Goal: Task Accomplishment & Management: Use online tool/utility

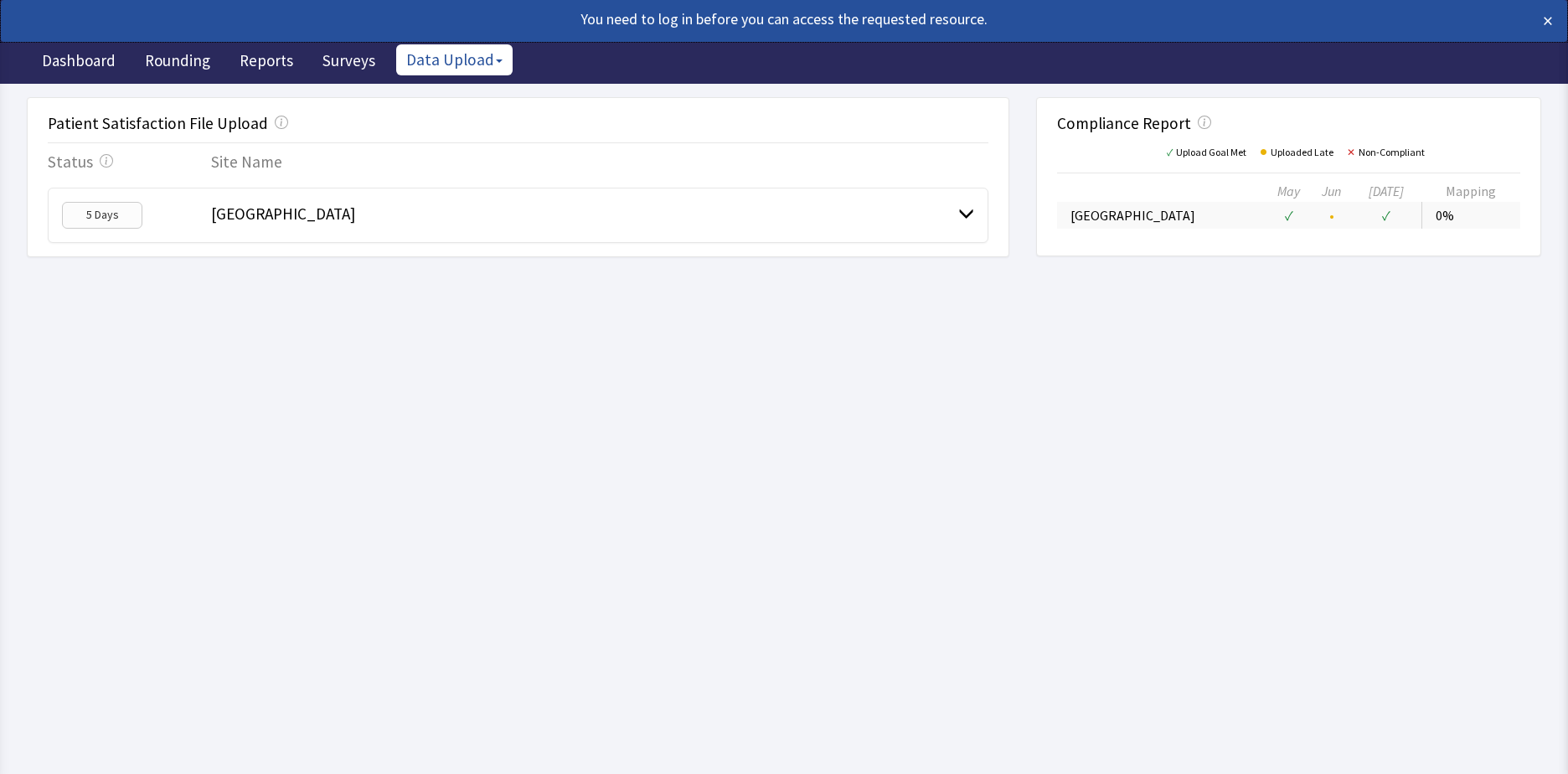
click at [405, 57] on button "Data Upload" at bounding box center [454, 59] width 116 height 31
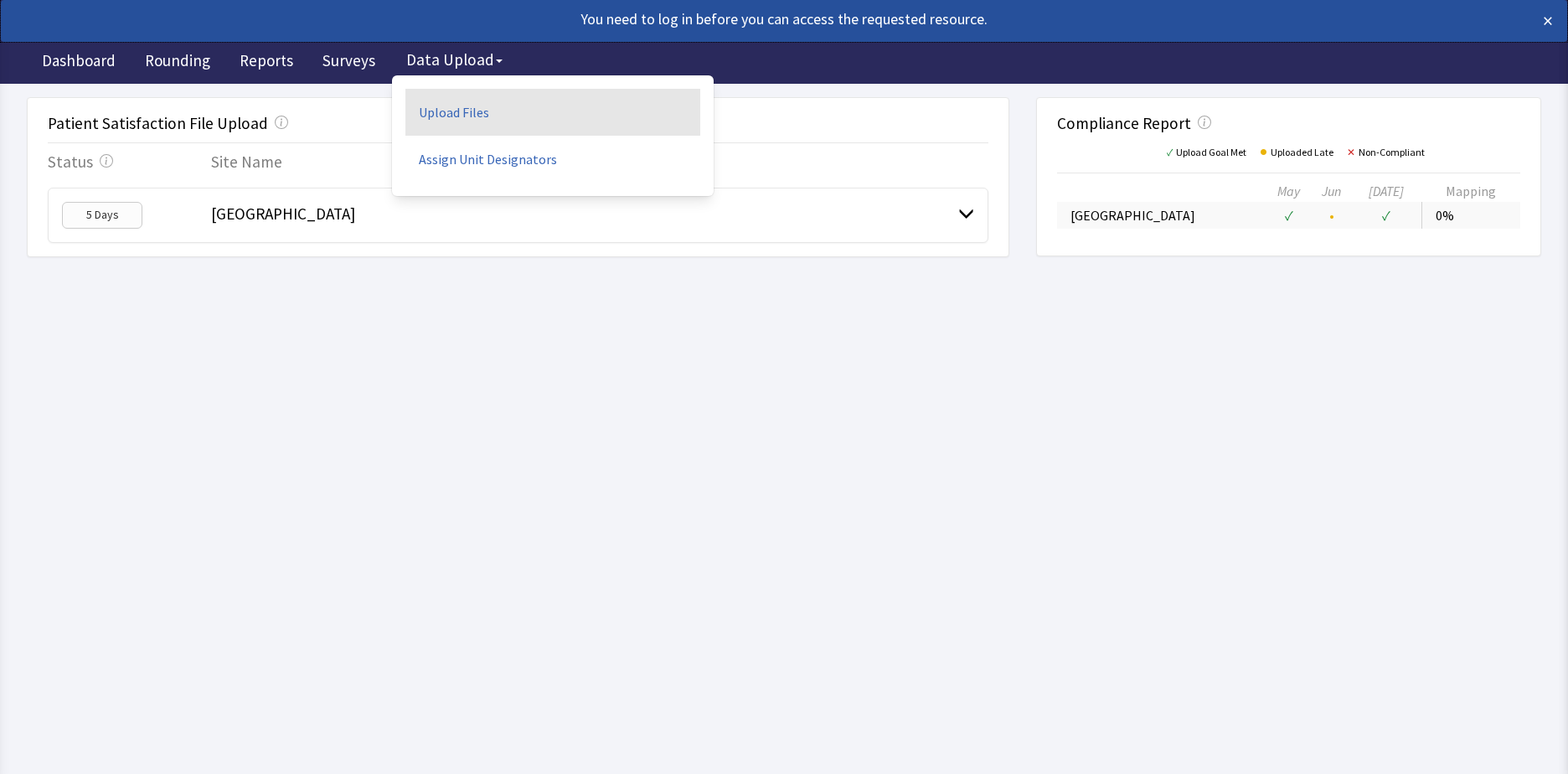
click at [476, 104] on link "Upload Files" at bounding box center [553, 112] width 295 height 47
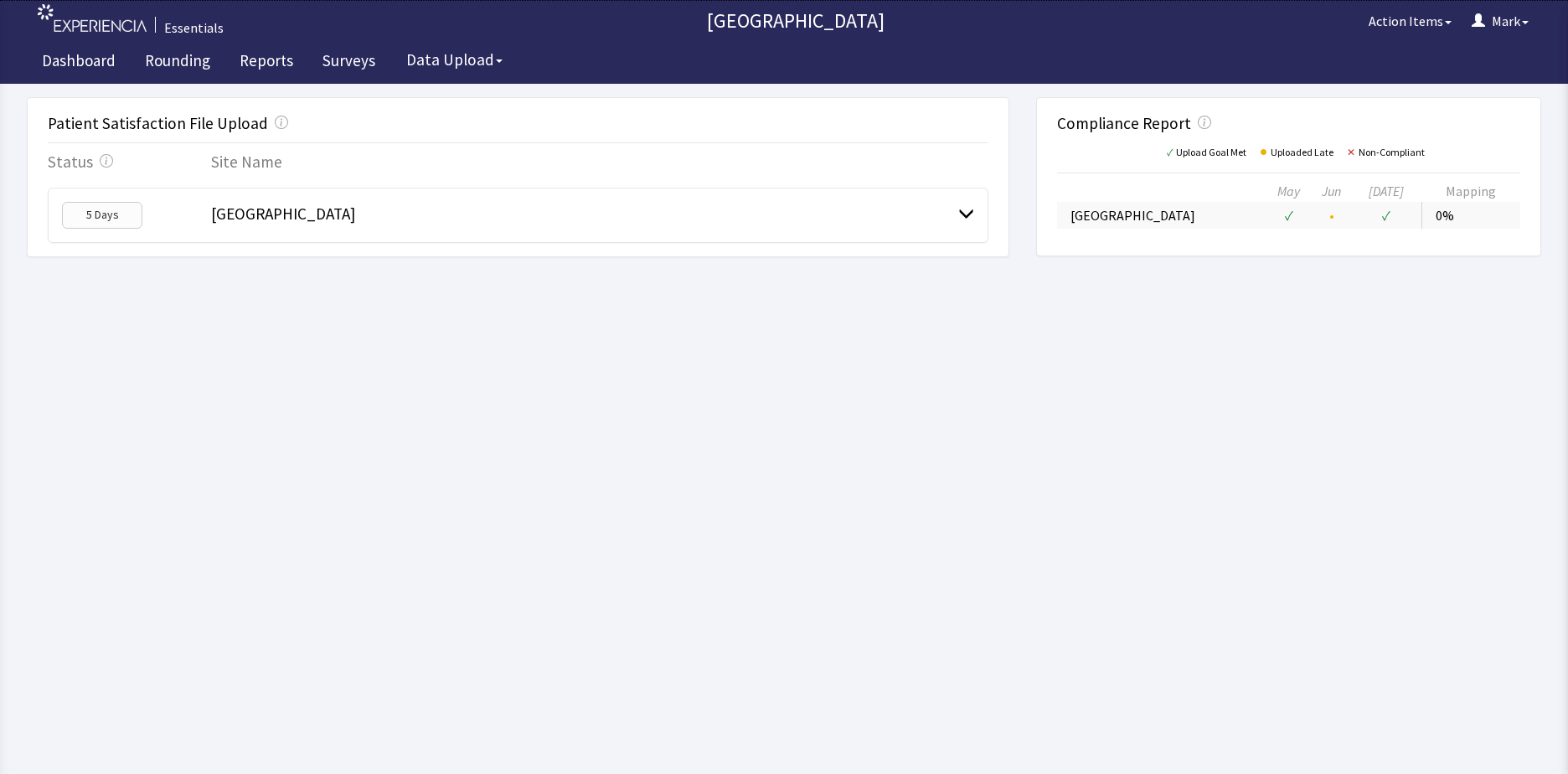
click at [863, 222] on div "[GEOGRAPHIC_DATA]" at bounding box center [585, 215] width 747 height 26
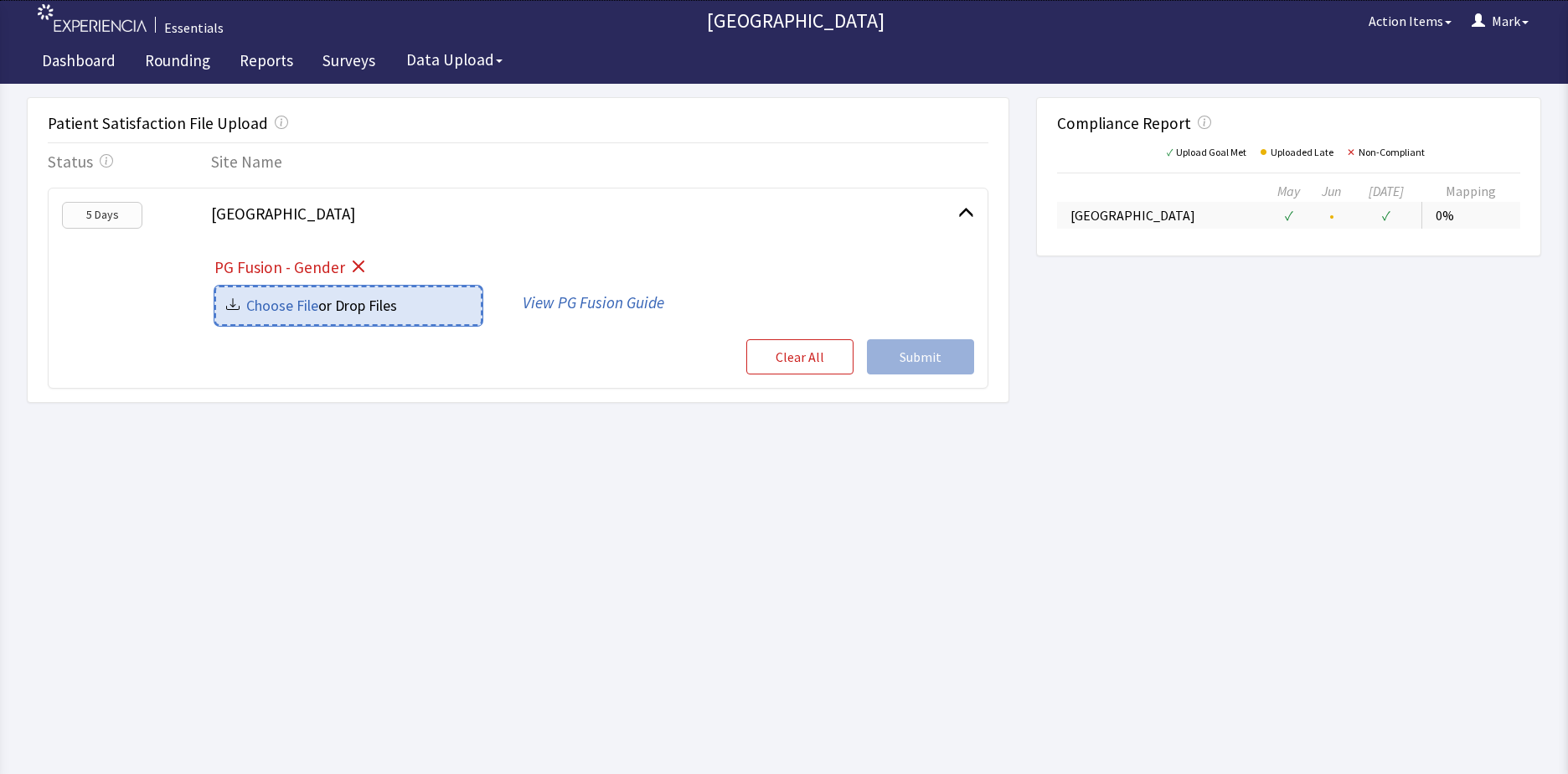
click at [416, 302] on input "file" at bounding box center [349, 306] width 265 height 37
type input "C:\fakepath\Bergen New Bridge-Gender_70123915-9931-4ba8-a9a5-c954c40afbf8.csv"
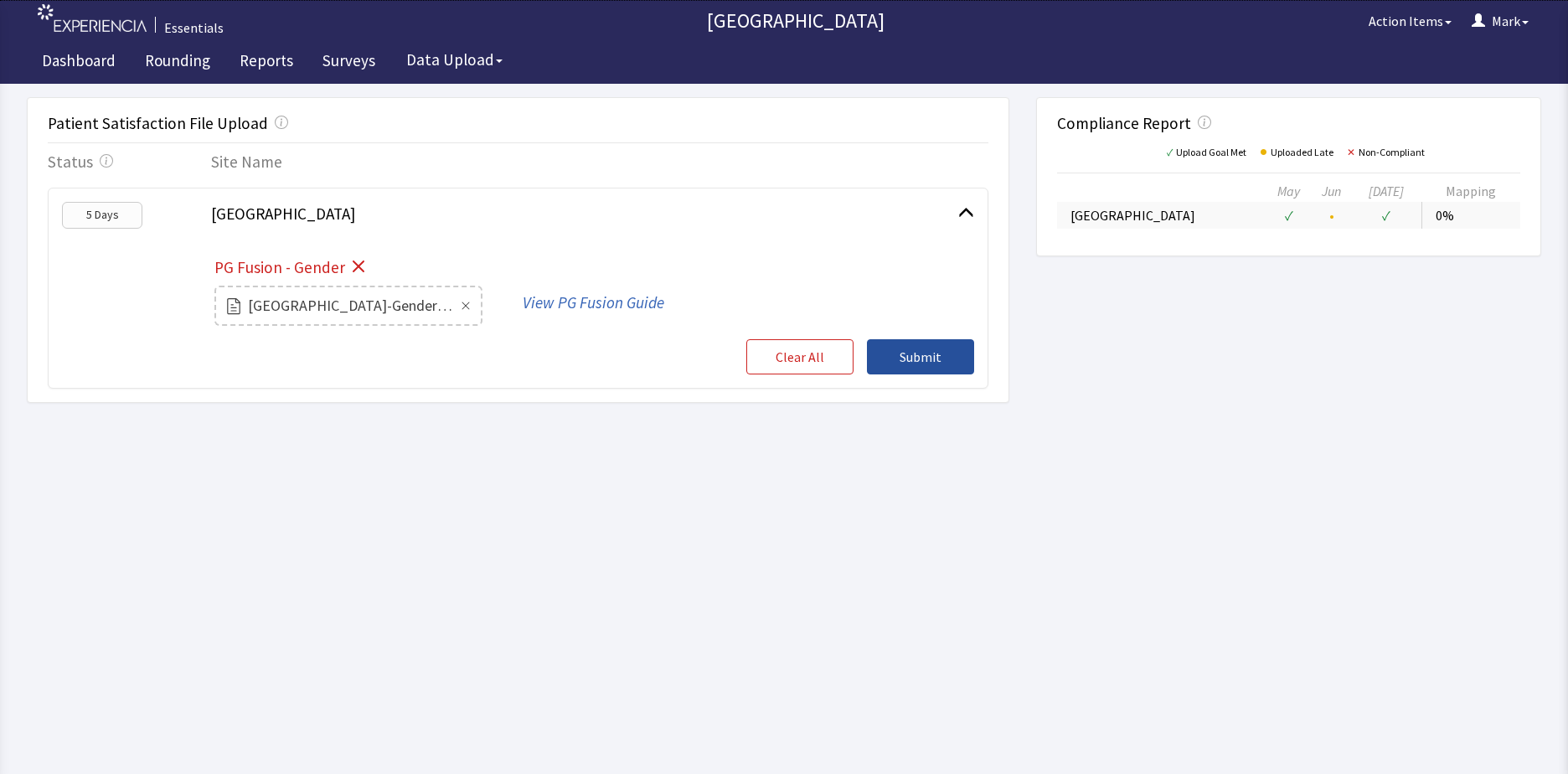
click at [920, 351] on span "Submit" at bounding box center [921, 357] width 42 height 20
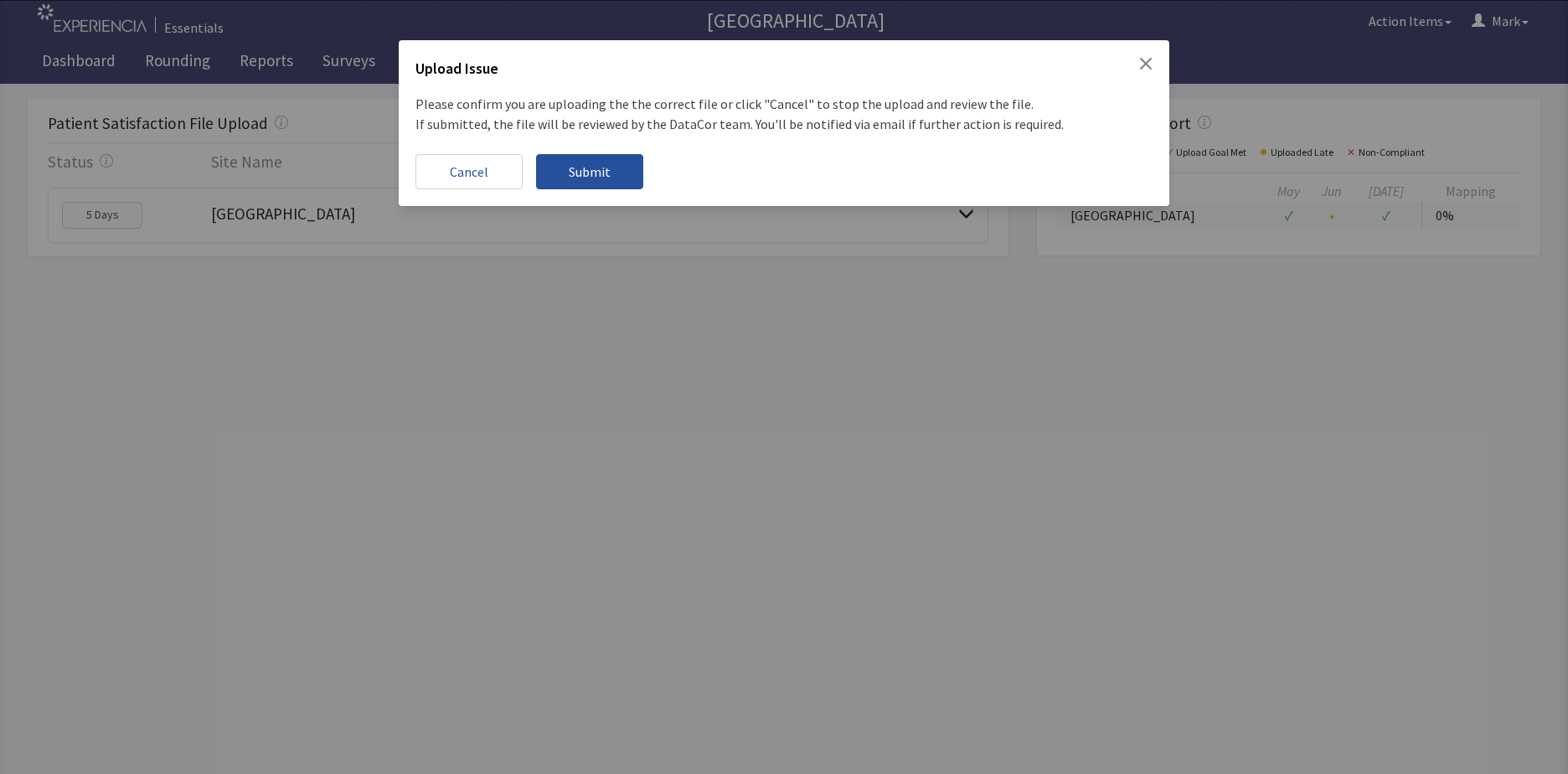
click at [612, 164] on button "Submit" at bounding box center [590, 172] width 107 height 35
